Goal: Information Seeking & Learning: Learn about a topic

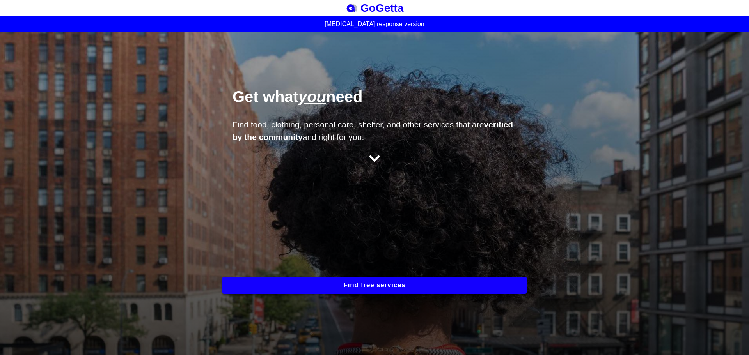
click at [384, 287] on button "Find free services" at bounding box center [374, 285] width 304 height 17
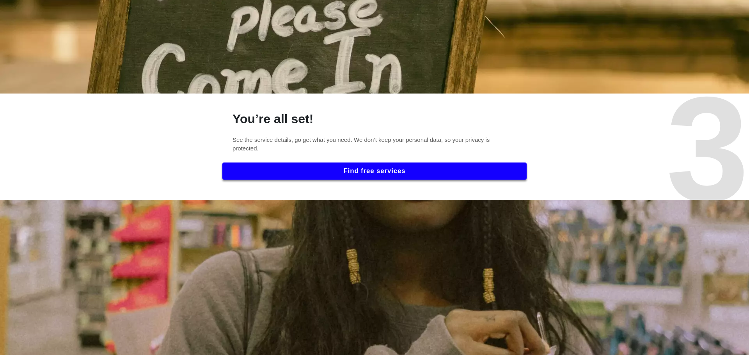
scroll to position [976, 0]
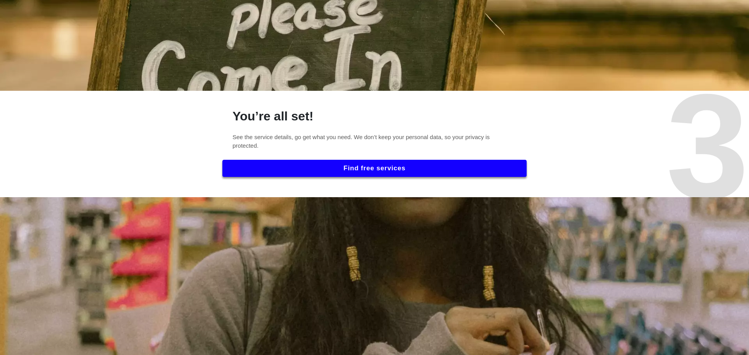
click at [373, 167] on button "Find free services" at bounding box center [374, 168] width 304 height 17
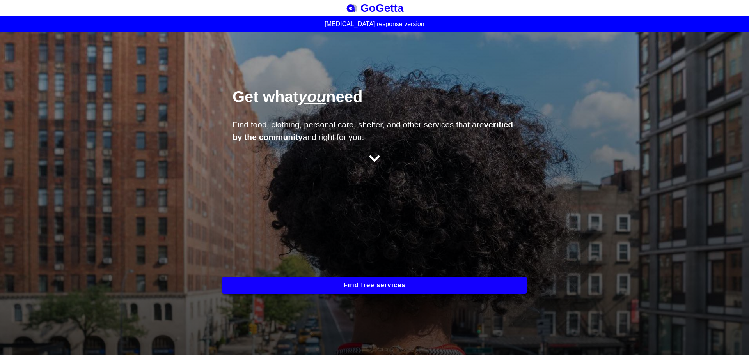
click at [374, 158] on icon at bounding box center [374, 159] width 11 height 7
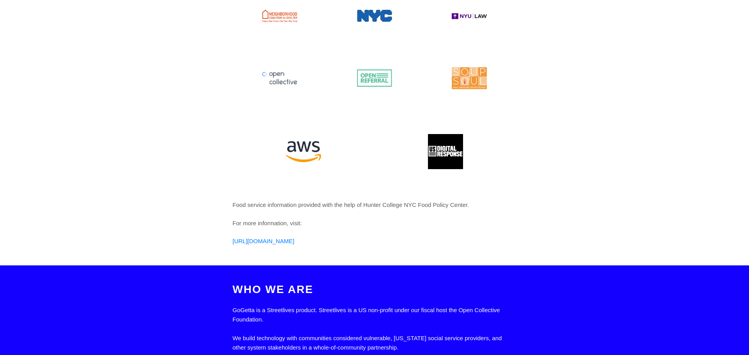
scroll to position [2068, 0]
